Goal: Contribute content

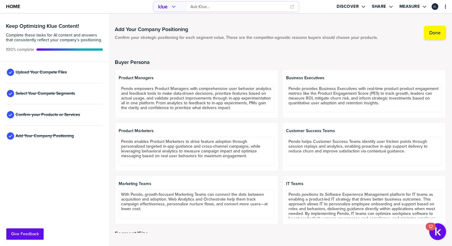
click at [48, 75] on div "Upload Your Compete Files" at bounding box center [54, 72] width 97 height 21
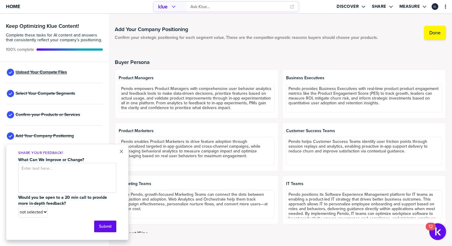
click at [54, 73] on span "Upload Your Compete Files" at bounding box center [41, 72] width 51 height 5
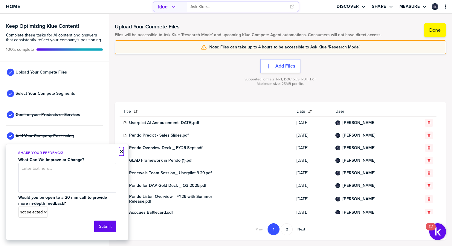
click at [121, 151] on button "×" at bounding box center [121, 151] width 4 height 7
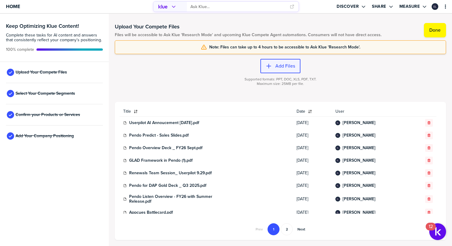
click at [271, 67] on icon "button" at bounding box center [268, 66] width 6 height 6
click at [264, 69] on button "Add Files" at bounding box center [280, 66] width 40 height 14
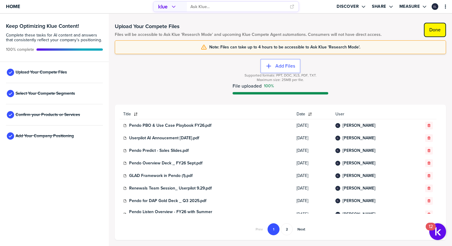
click at [432, 29] on label "Done" at bounding box center [434, 30] width 11 height 6
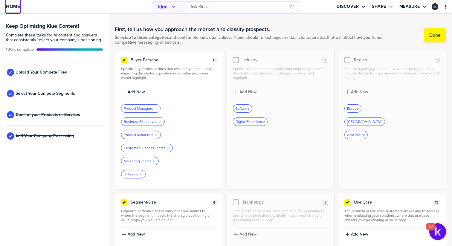
click at [12, 7] on span "Home" at bounding box center [13, 6] width 14 height 5
